Goal: Transaction & Acquisition: Download file/media

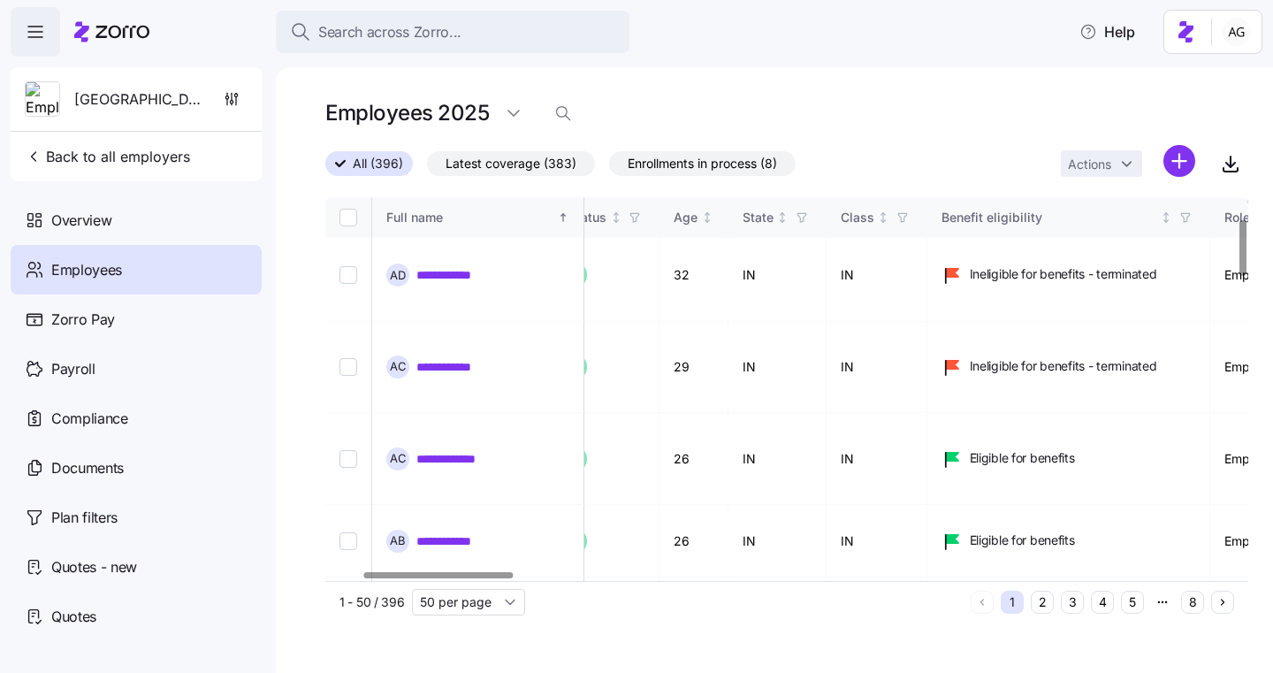
scroll to position [0, 226]
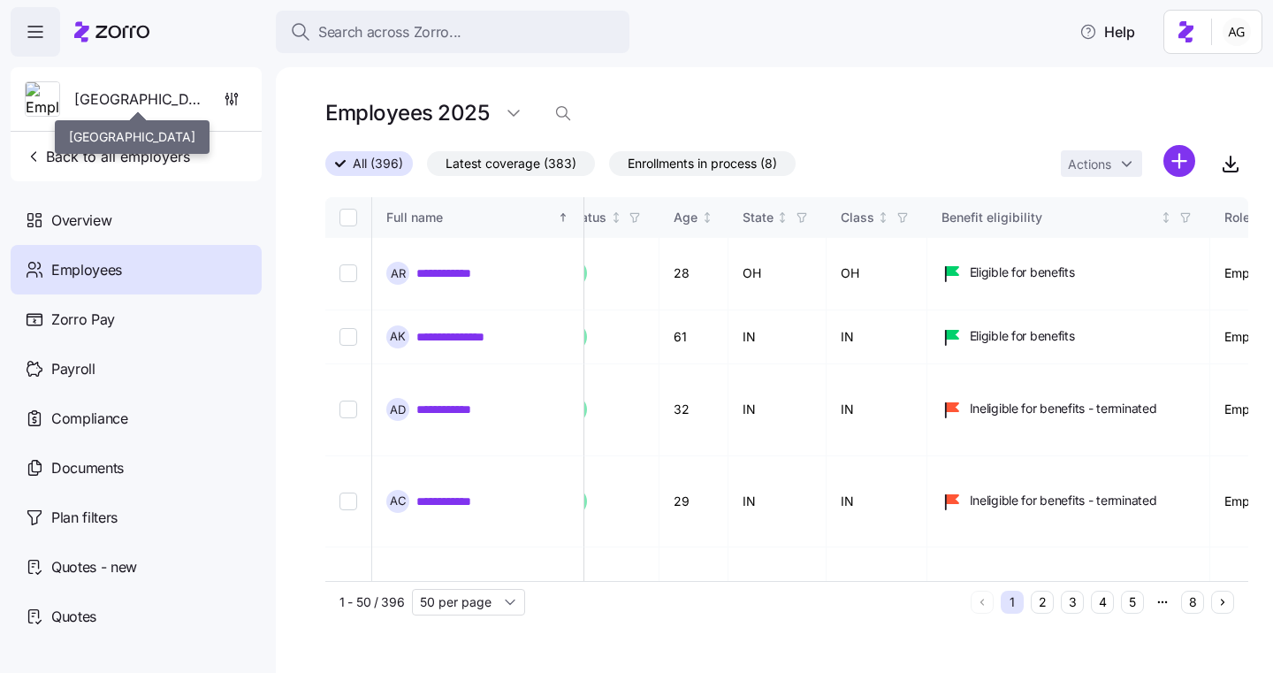
click at [129, 100] on span "[GEOGRAPHIC_DATA]" at bounding box center [137, 99] width 127 height 22
click at [85, 161] on span "Back to all employers" at bounding box center [107, 156] width 165 height 21
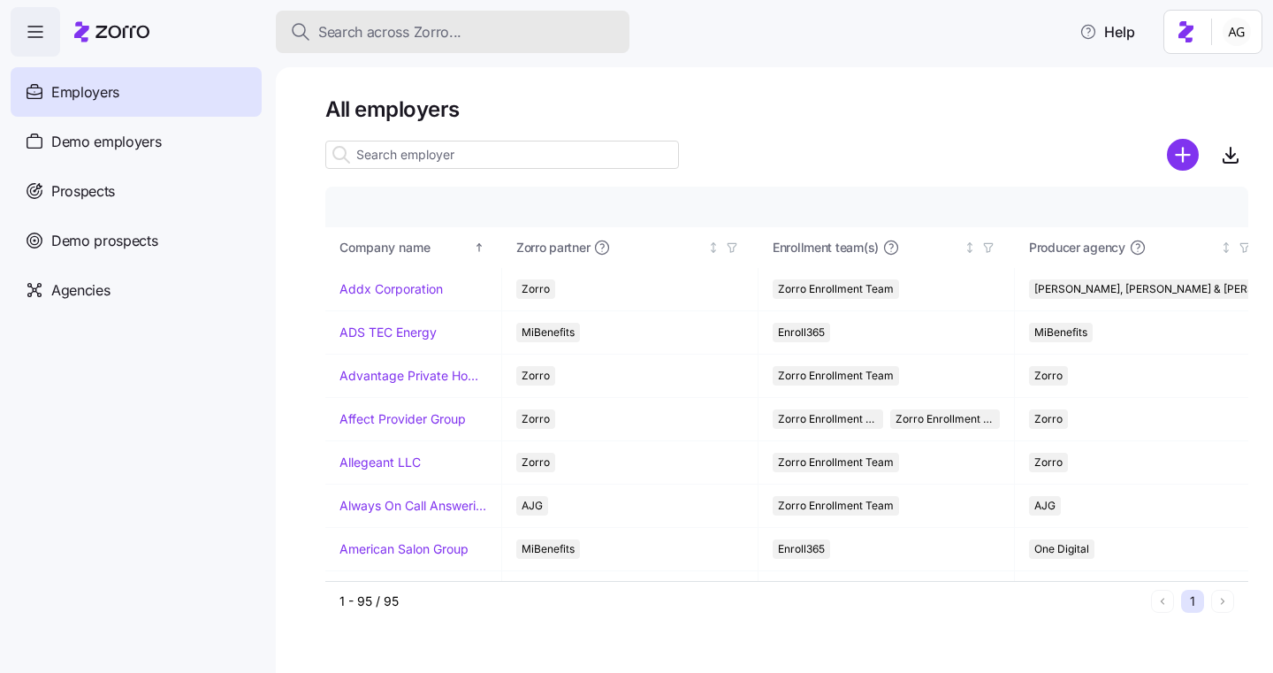
click at [409, 42] on span "Search across Zorro..." at bounding box center [389, 32] width 143 height 22
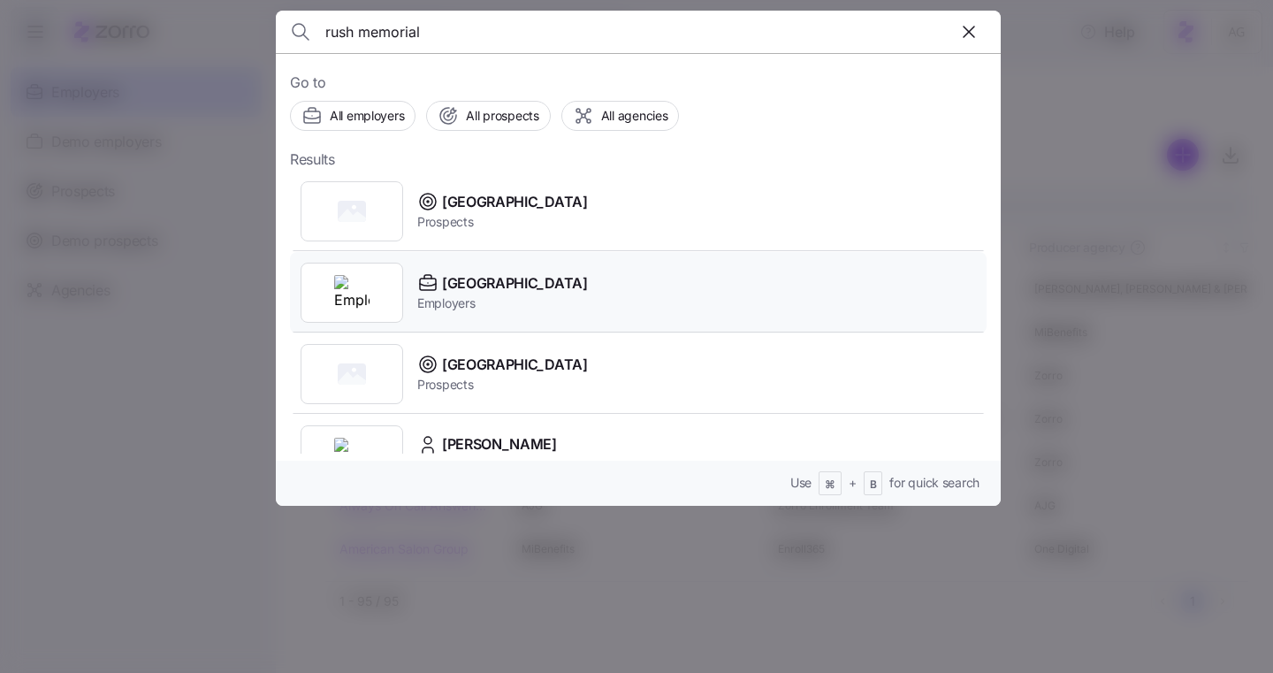
type input "rush memorial"
drag, startPoint x: 470, startPoint y: 294, endPoint x: 504, endPoint y: 294, distance: 33.6
click at [471, 294] on span "Employers" at bounding box center [502, 303] width 171 height 18
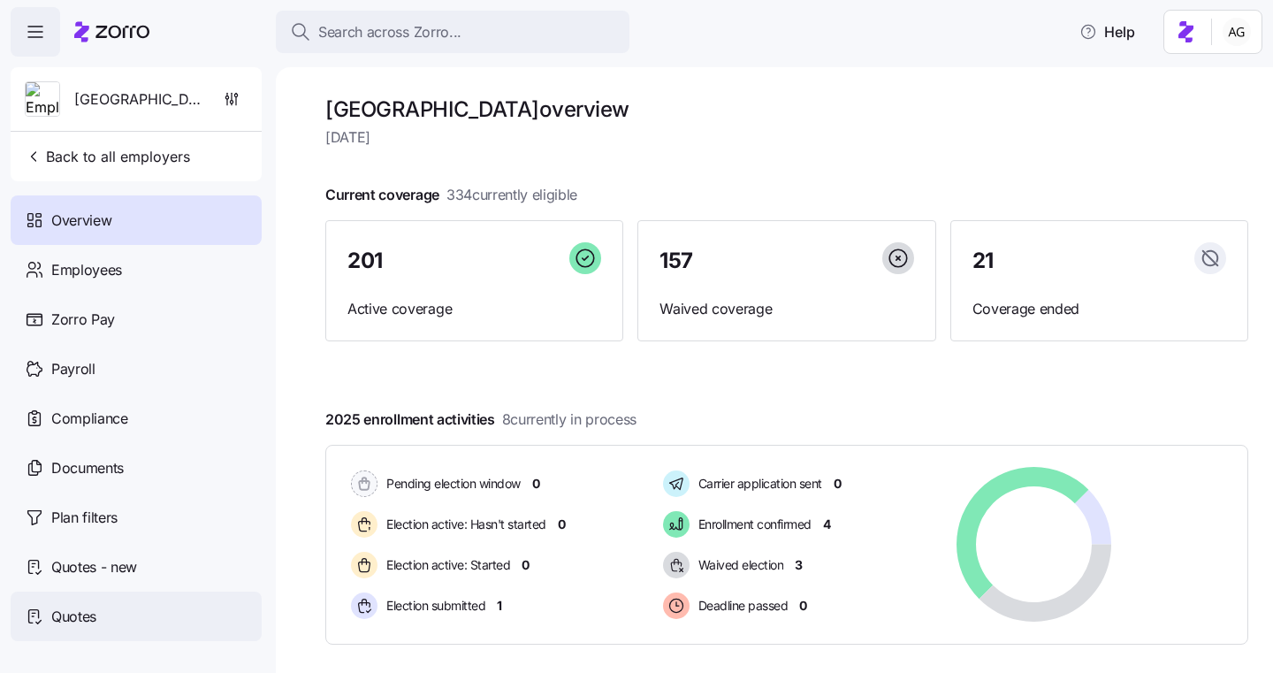
click at [79, 613] on span "Quotes" at bounding box center [73, 617] width 45 height 22
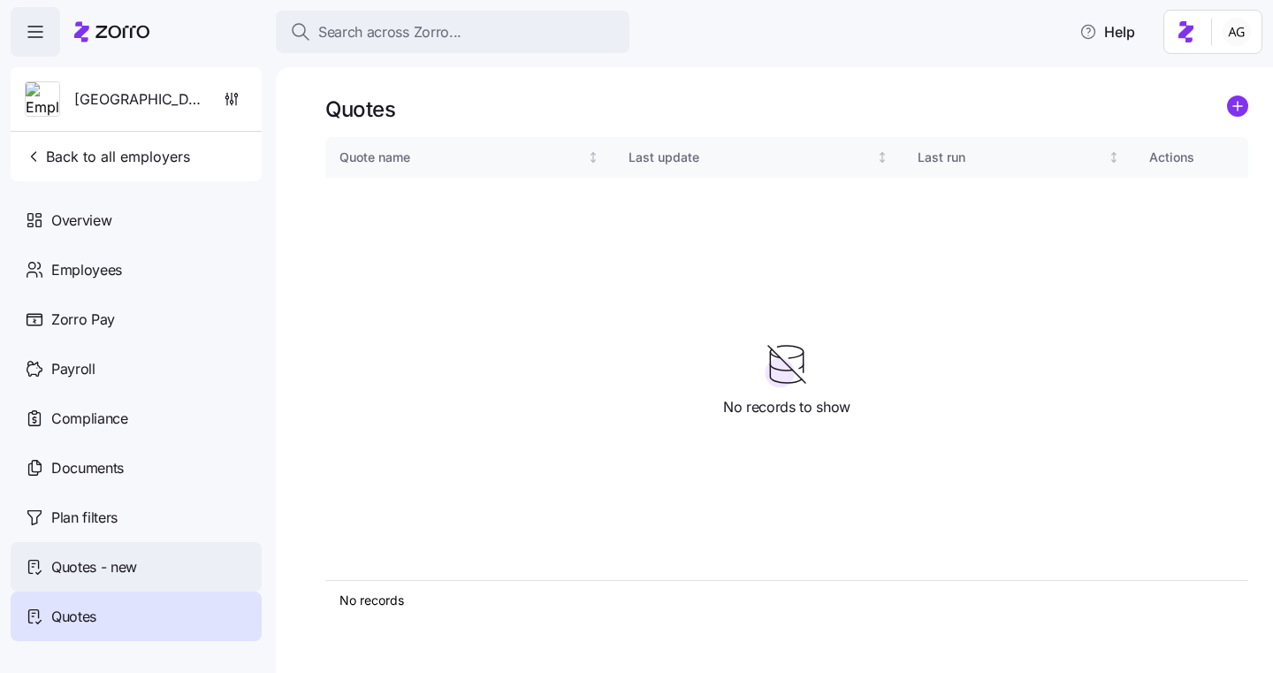
click at [172, 554] on div "Quotes - new" at bounding box center [136, 567] width 251 height 50
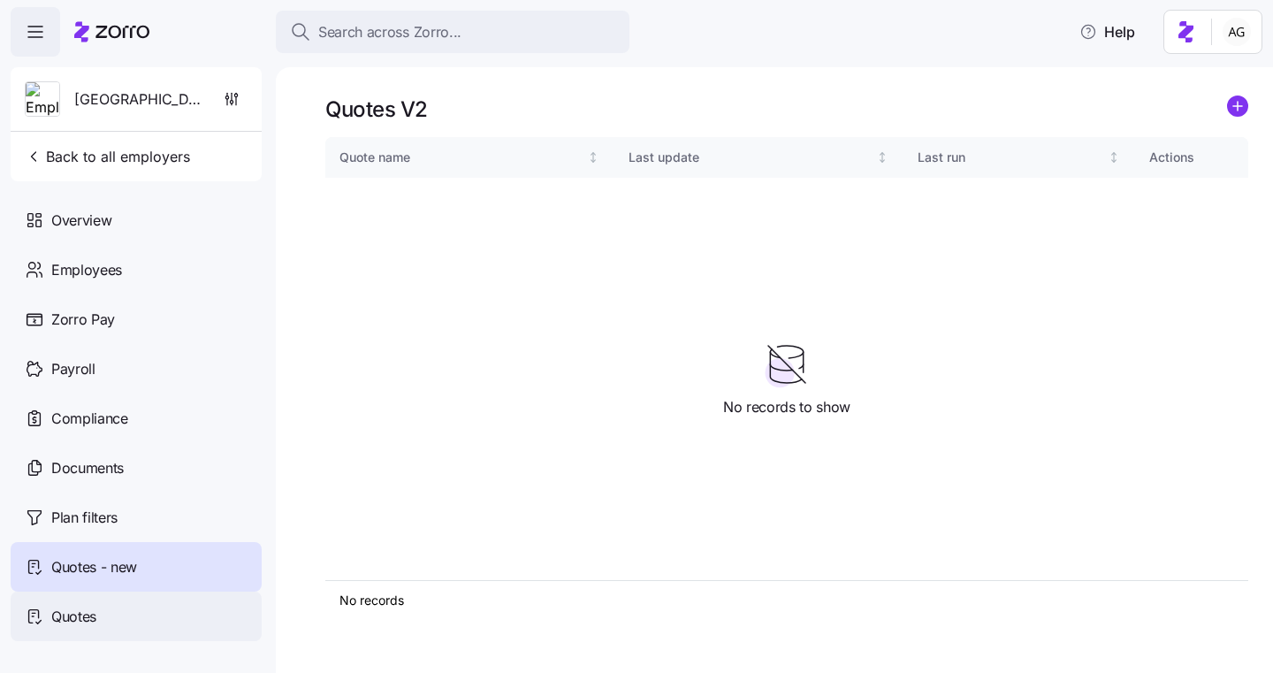
click at [95, 612] on span "Quotes" at bounding box center [73, 617] width 45 height 22
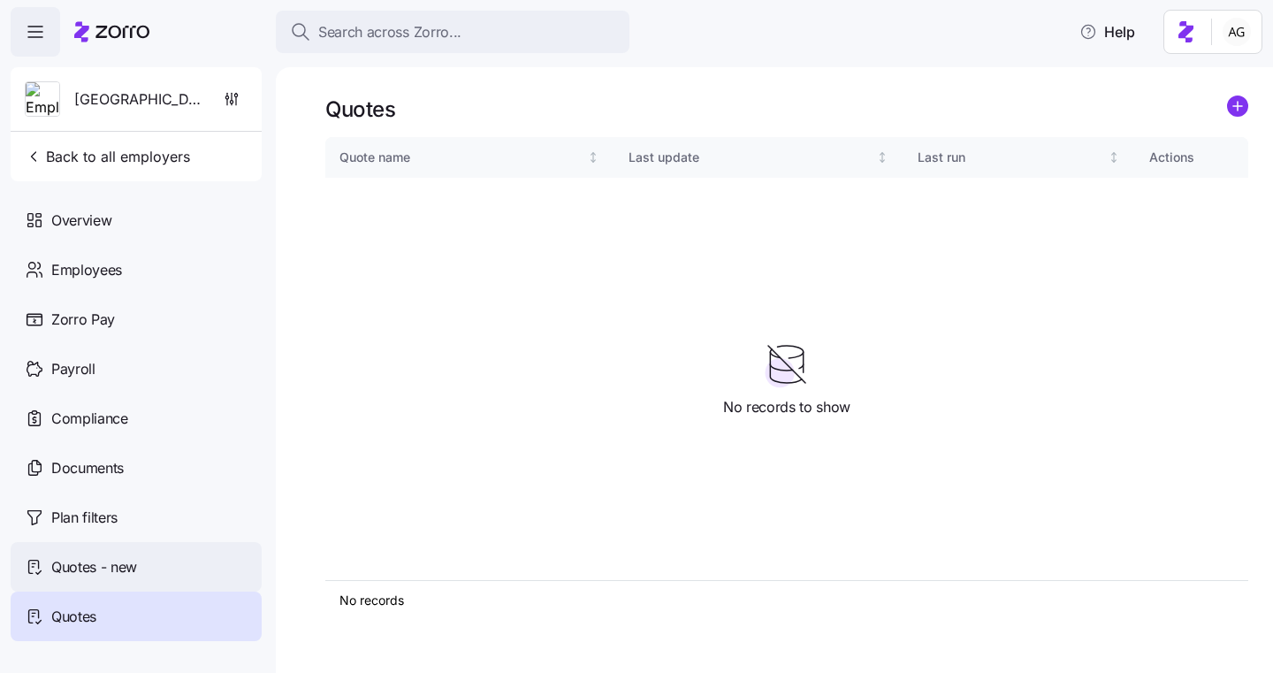
click at [123, 568] on span "Quotes - new" at bounding box center [94, 567] width 86 height 22
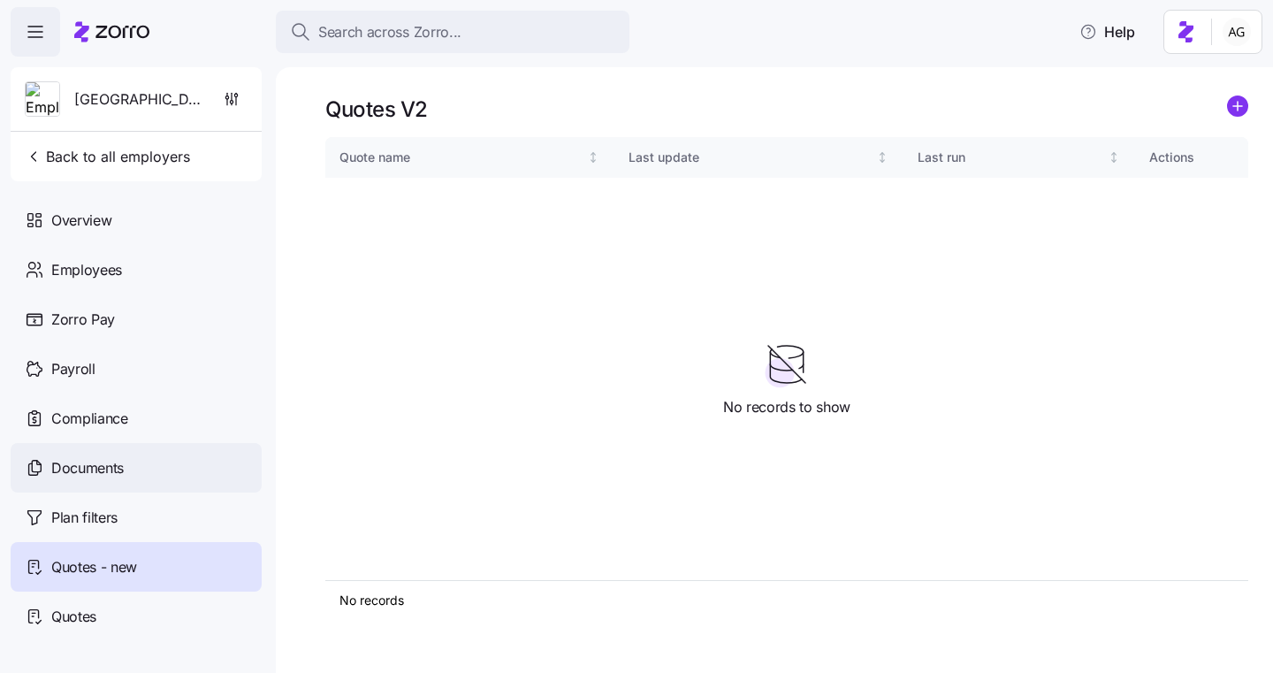
click at [103, 463] on span "Documents" at bounding box center [87, 468] width 73 height 22
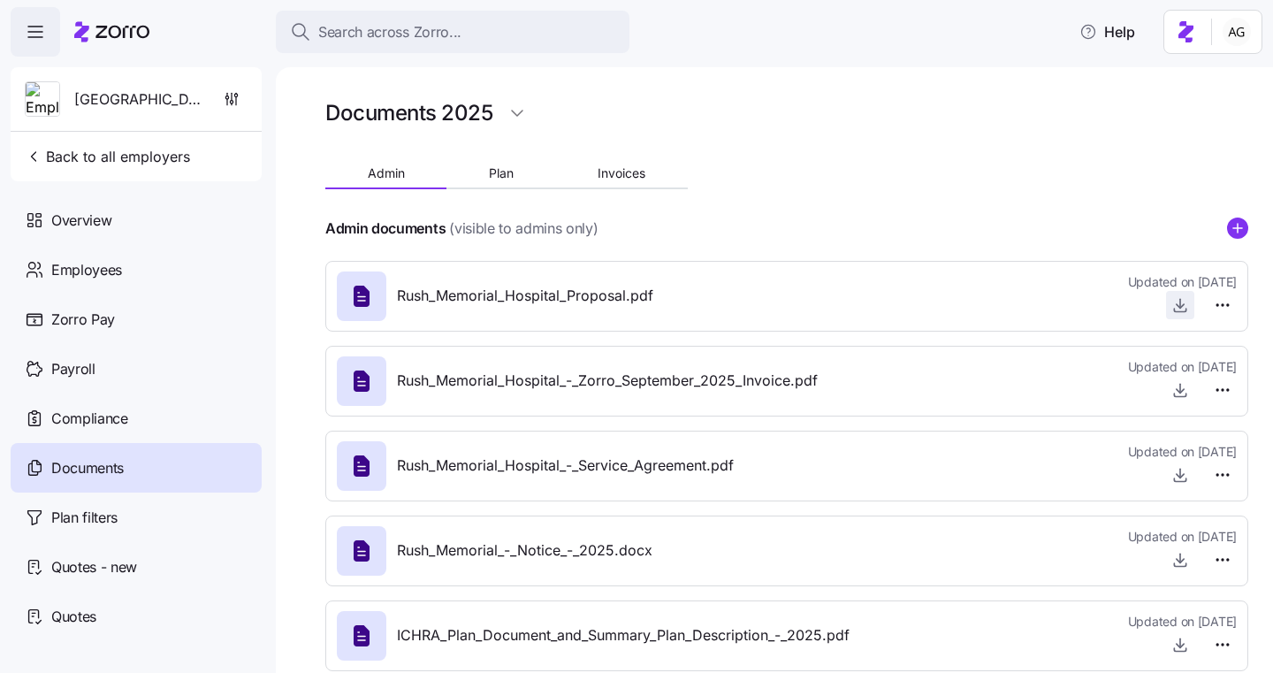
click at [1173, 303] on icon "button" at bounding box center [1181, 305] width 18 height 18
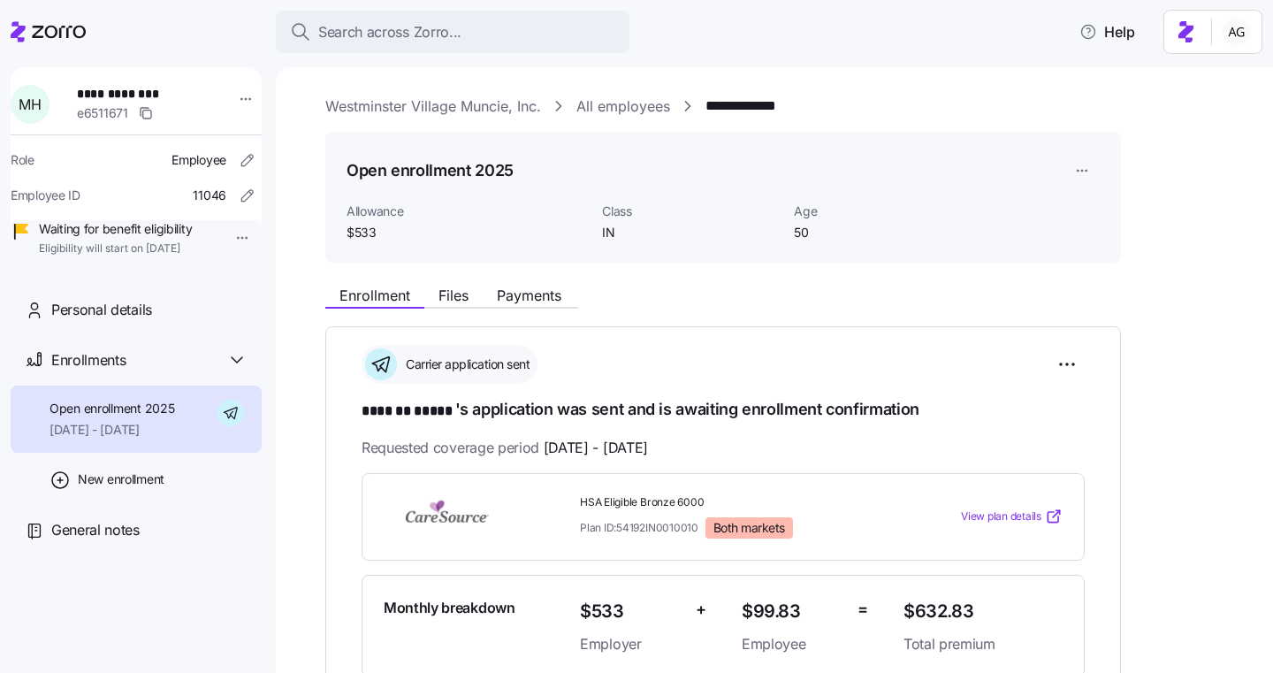
scroll to position [285, 0]
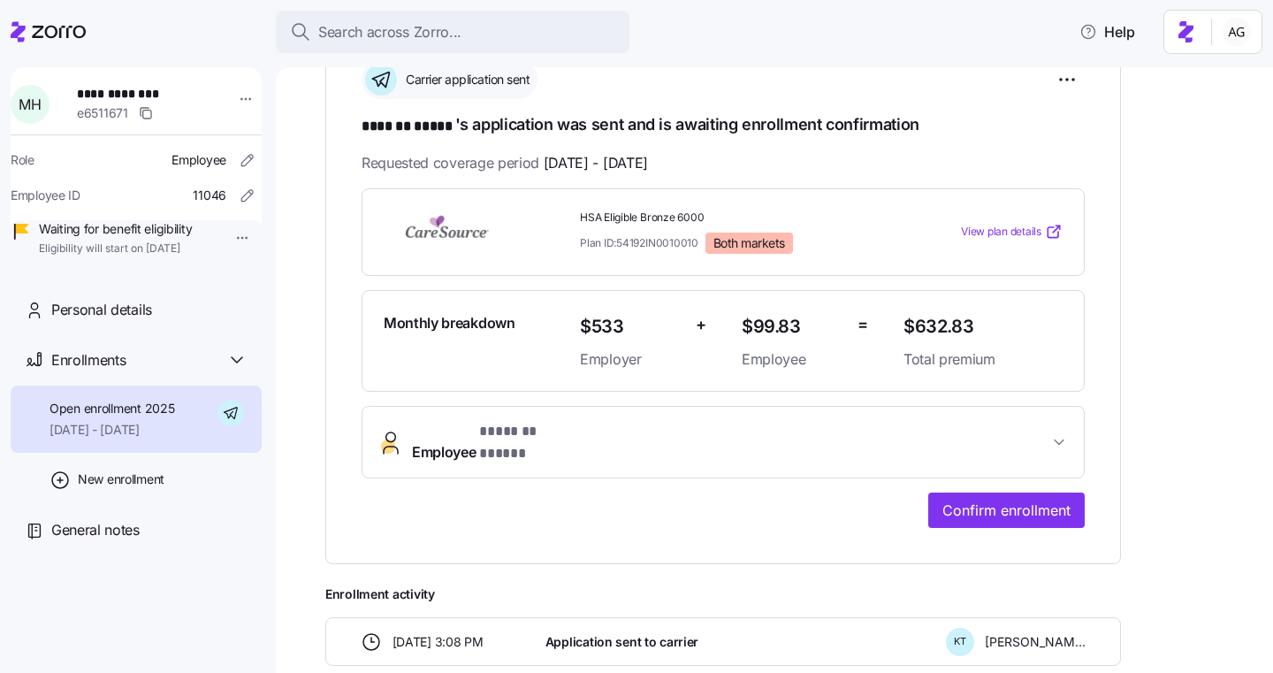
click at [73, 34] on icon at bounding box center [48, 31] width 75 height 21
